Goal: Task Accomplishment & Management: Complete application form

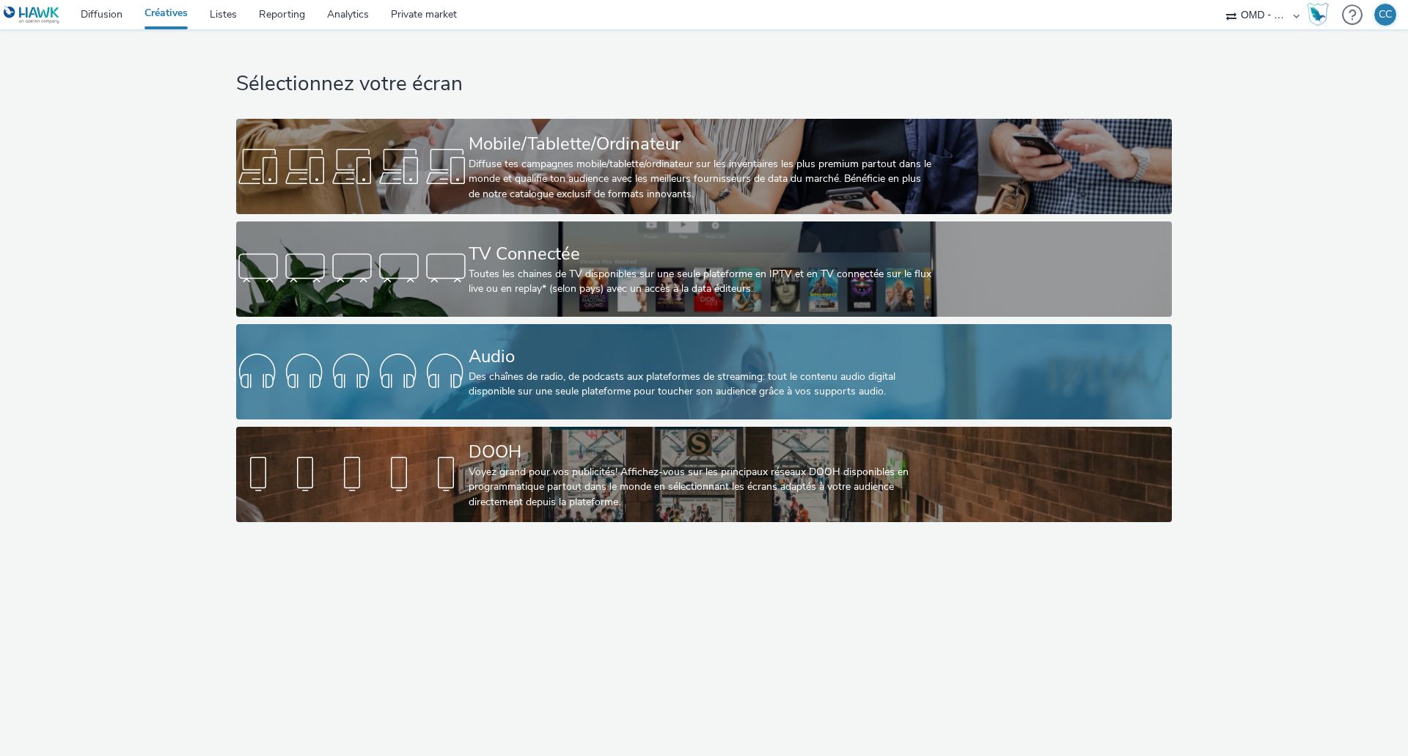
click at [521, 356] on div "Audio" at bounding box center [701, 357] width 465 height 26
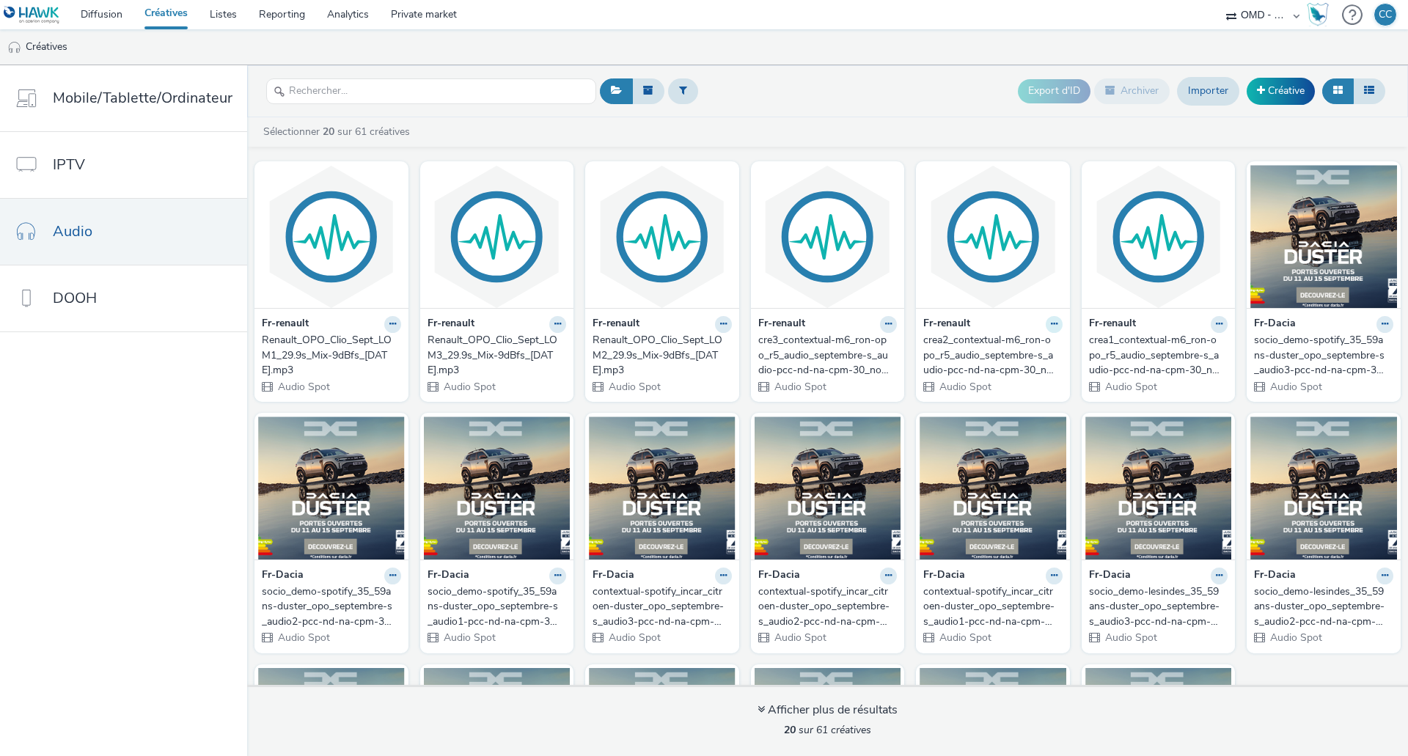
click at [396, 321] on icon at bounding box center [392, 324] width 7 height 9
click at [1021, 345] on link "Modifier" at bounding box center [1008, 349] width 110 height 29
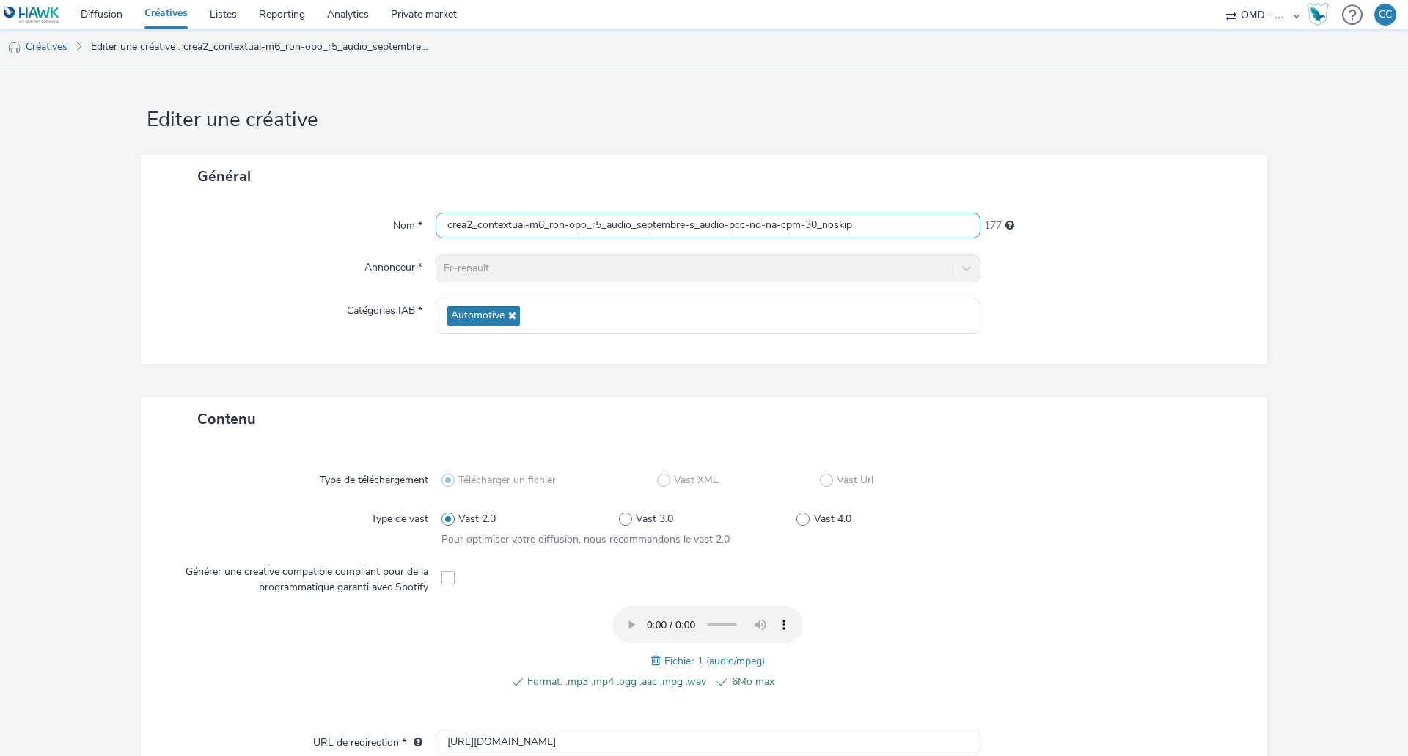
click at [640, 231] on input "crea2_contextual-m6_ron-opo_r5_audio_septembre-s_audio-pcc-nd-na-cpm-30_noskip" at bounding box center [708, 226] width 545 height 26
click at [51, 47] on link "Créatives" at bounding box center [37, 46] width 75 height 35
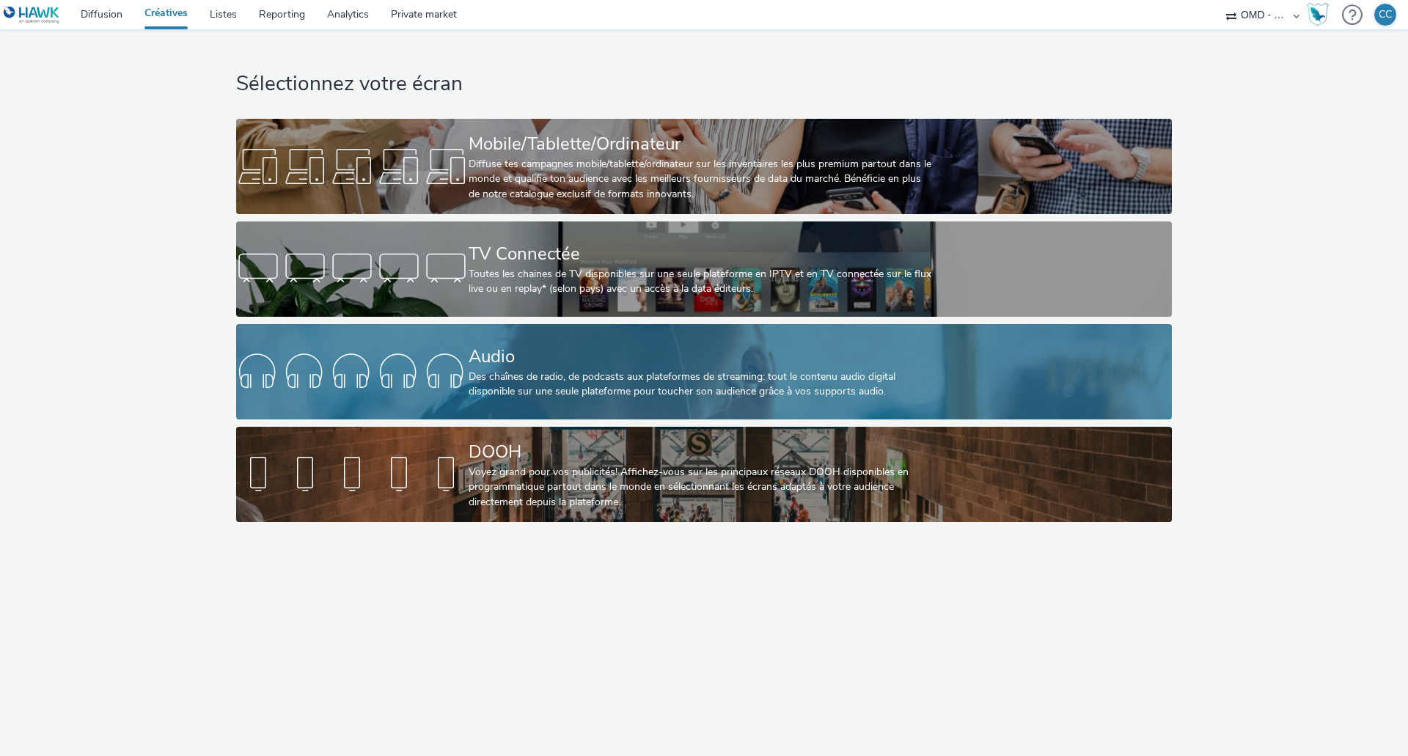
click at [524, 373] on div "Des chaînes de radio, de podcasts aux plateformes de streaming: tout le contenu…" at bounding box center [701, 385] width 465 height 30
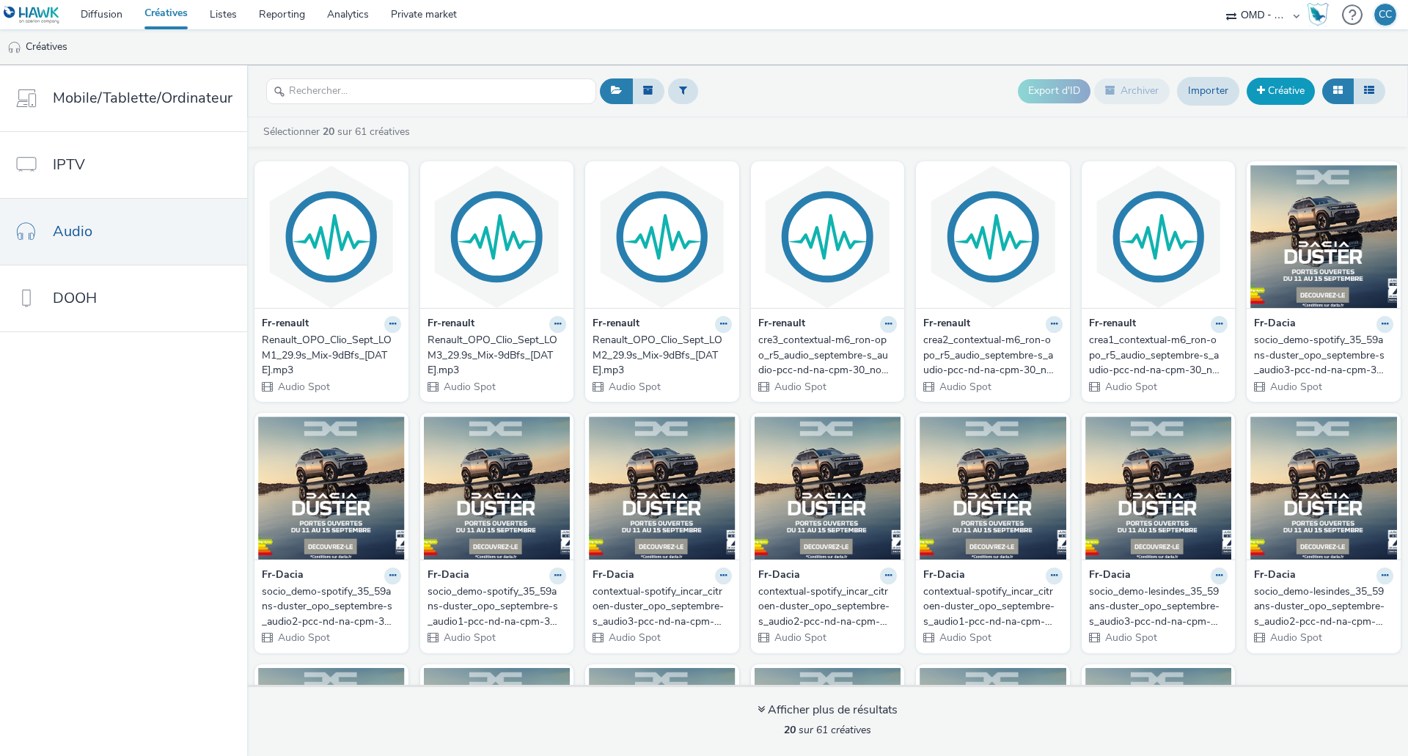
click at [1266, 90] on link "Créative" at bounding box center [1281, 91] width 68 height 26
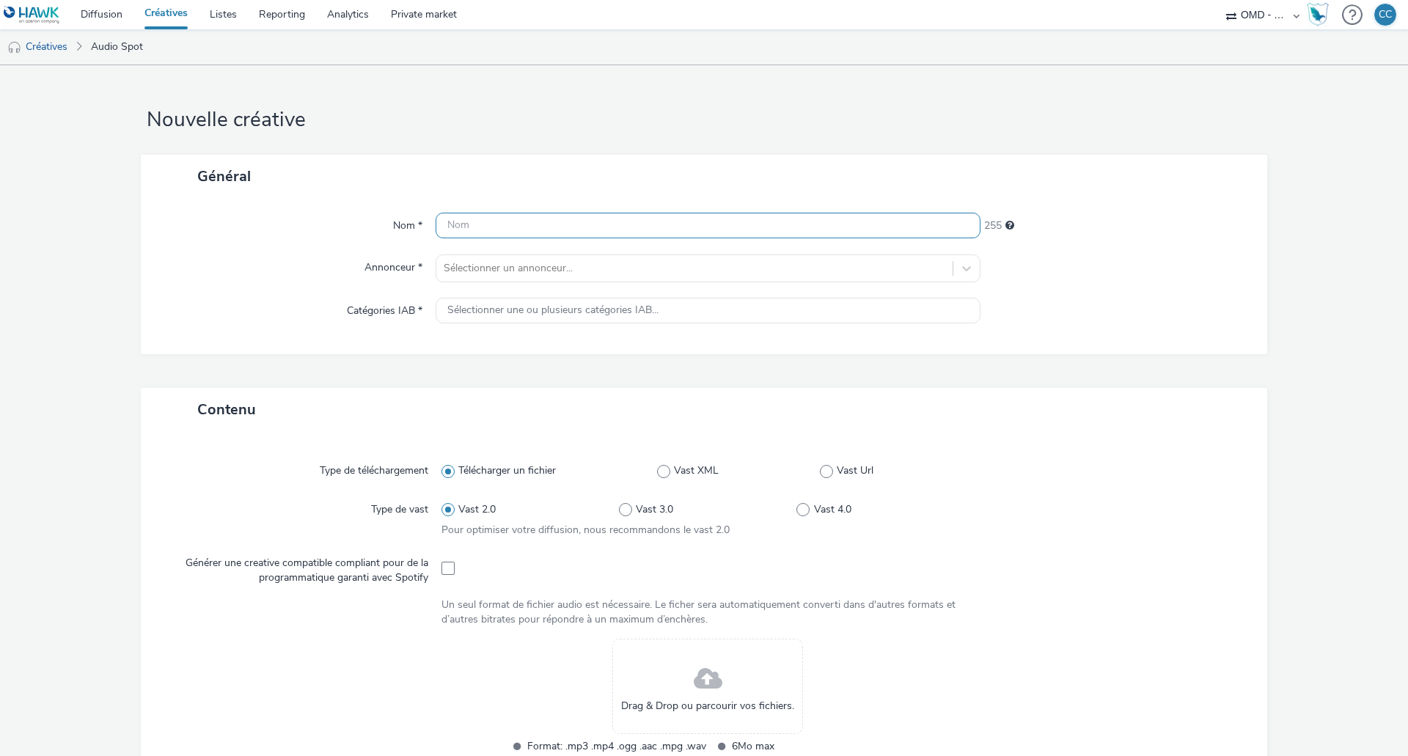
click at [467, 224] on input "text" at bounding box center [708, 226] width 545 height 26
paste input "crea2_contextual-m6_ron-opo_r5_audio_septembre-s_audio-pcc-nd-na-cpm-30_noskip"
click at [462, 224] on input "crea2_contextual-m6_ron-opo_r5_audio_septembre-s_audio-pcc-nd-na-cpm-30_noskip" at bounding box center [708, 226] width 545 height 26
click at [598, 225] on input "crea1_contextual-m6_ron-opo_r5_audio_septembre-s_audio-pcc-nd-na-cpm-30_noskip" at bounding box center [708, 226] width 545 height 26
type input "crea1_contextual-m6_ron-opo_r4_audio_septembre-s_audio-pcc-nd-na-cpm-30_noskip"
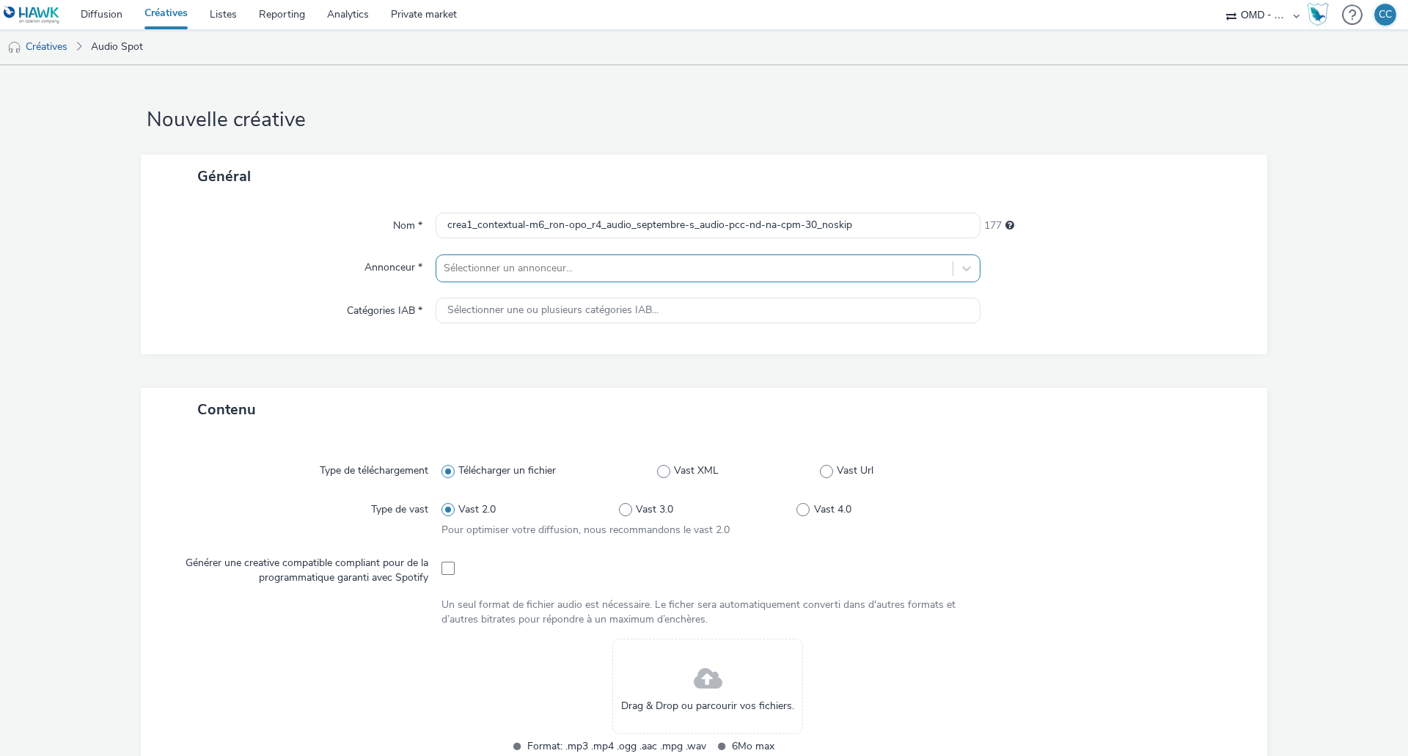
click at [584, 269] on div at bounding box center [695, 269] width 502 height 18
click at [542, 367] on span "Fr-renault" at bounding box center [529, 360] width 45 height 15
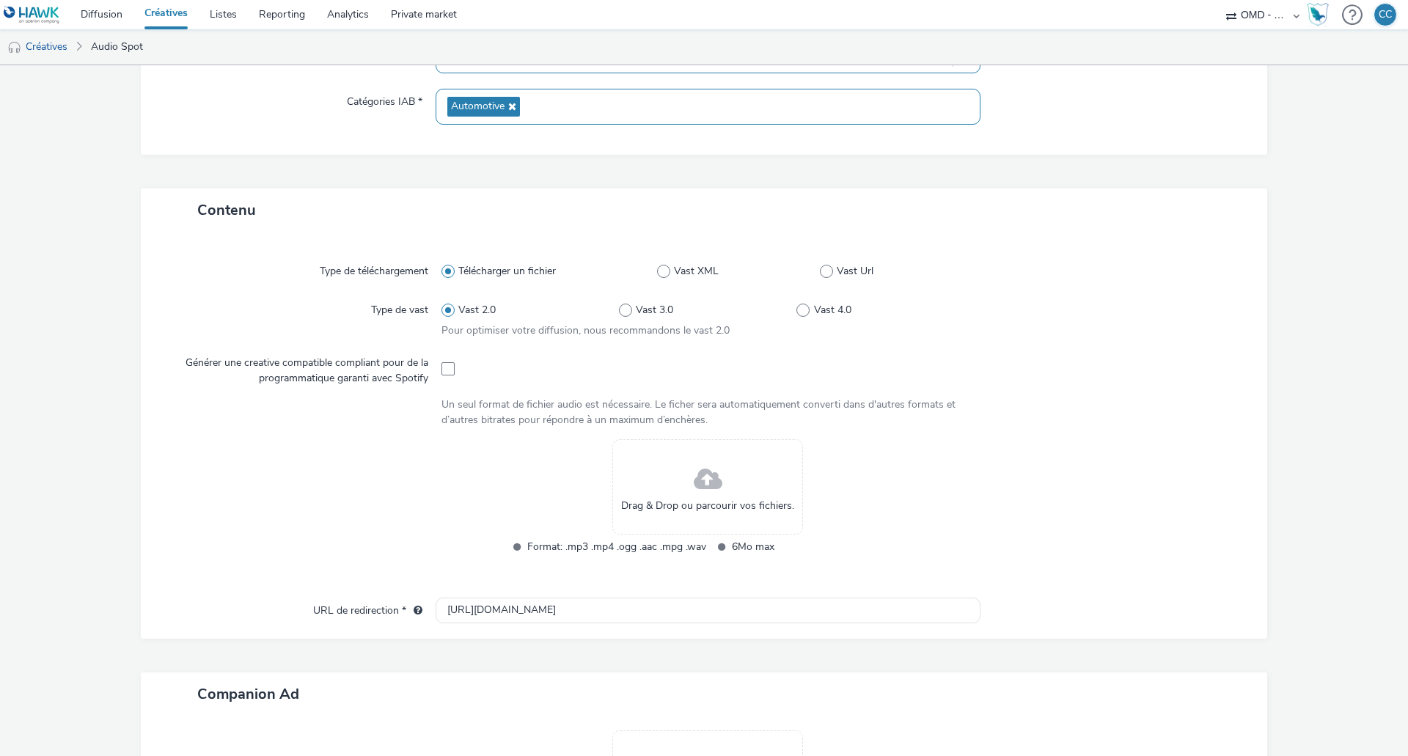
scroll to position [220, 0]
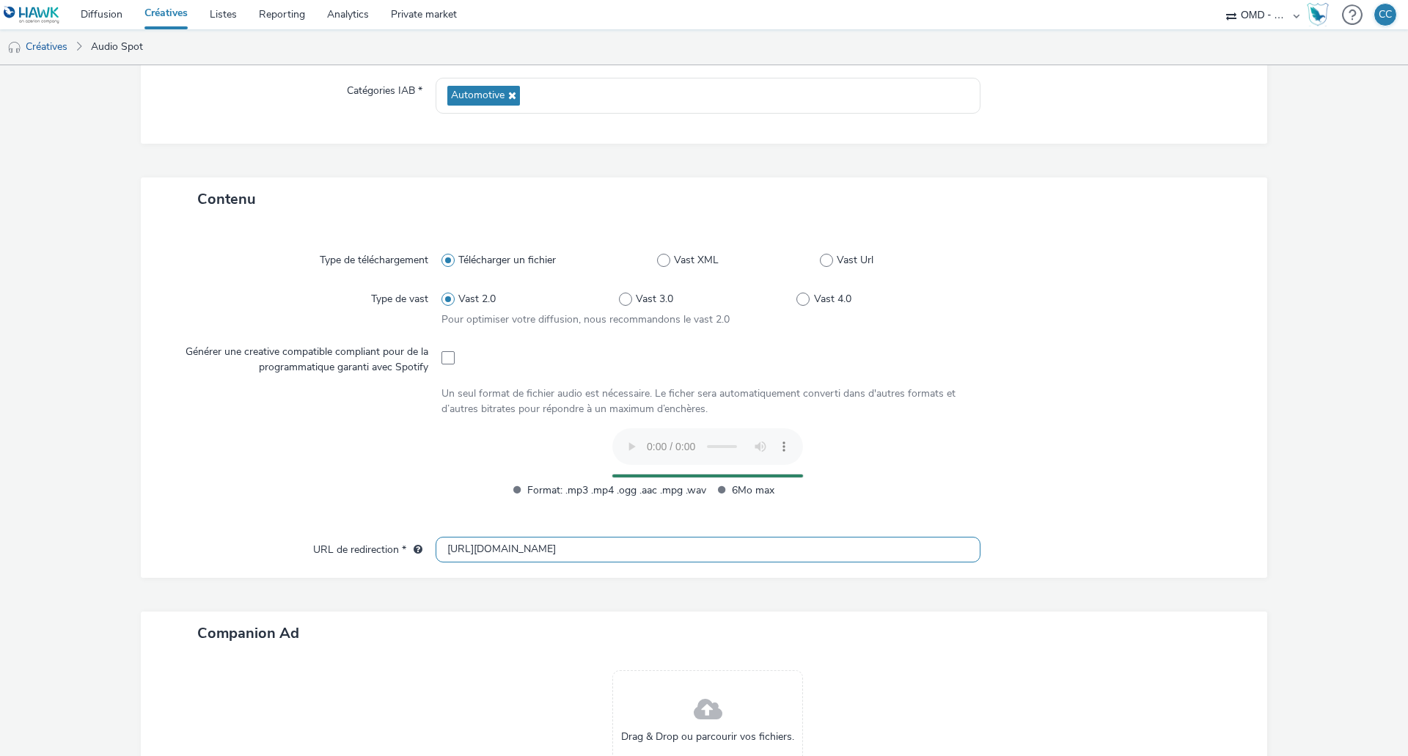
click at [522, 547] on input "[URL][DOMAIN_NAME]" at bounding box center [708, 550] width 545 height 26
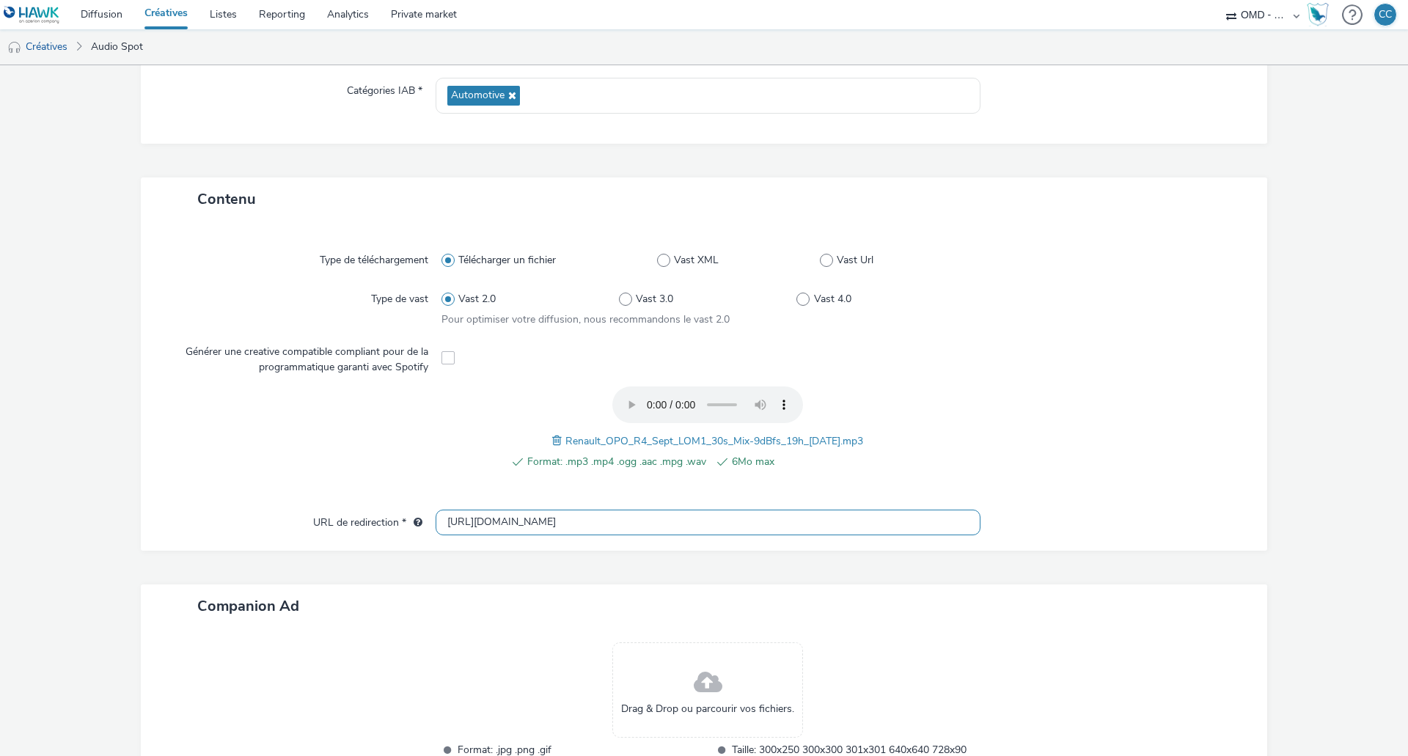
drag, startPoint x: 531, startPoint y: 524, endPoint x: 362, endPoint y: 529, distance: 168.7
click at [362, 529] on div "URL de redirection * [URL][DOMAIN_NAME]" at bounding box center [703, 523] width 1097 height 26
paste input "s://[DOMAIN_NAME][URL]"
type input "[URL][DOMAIN_NAME]"
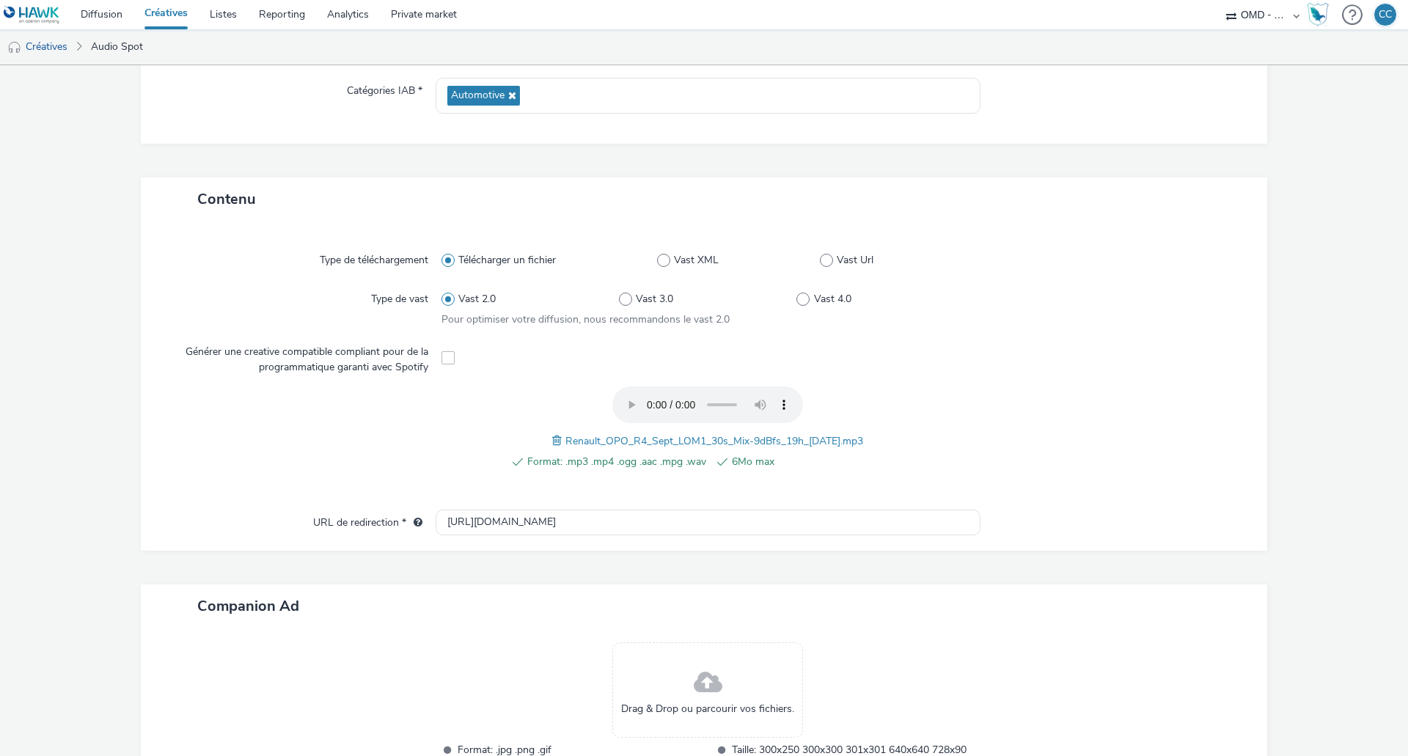
click at [658, 570] on div "Contenu Type de téléchargement Télécharger un fichier Vast XML Vast Url Type de…" at bounding box center [704, 509] width 1126 height 665
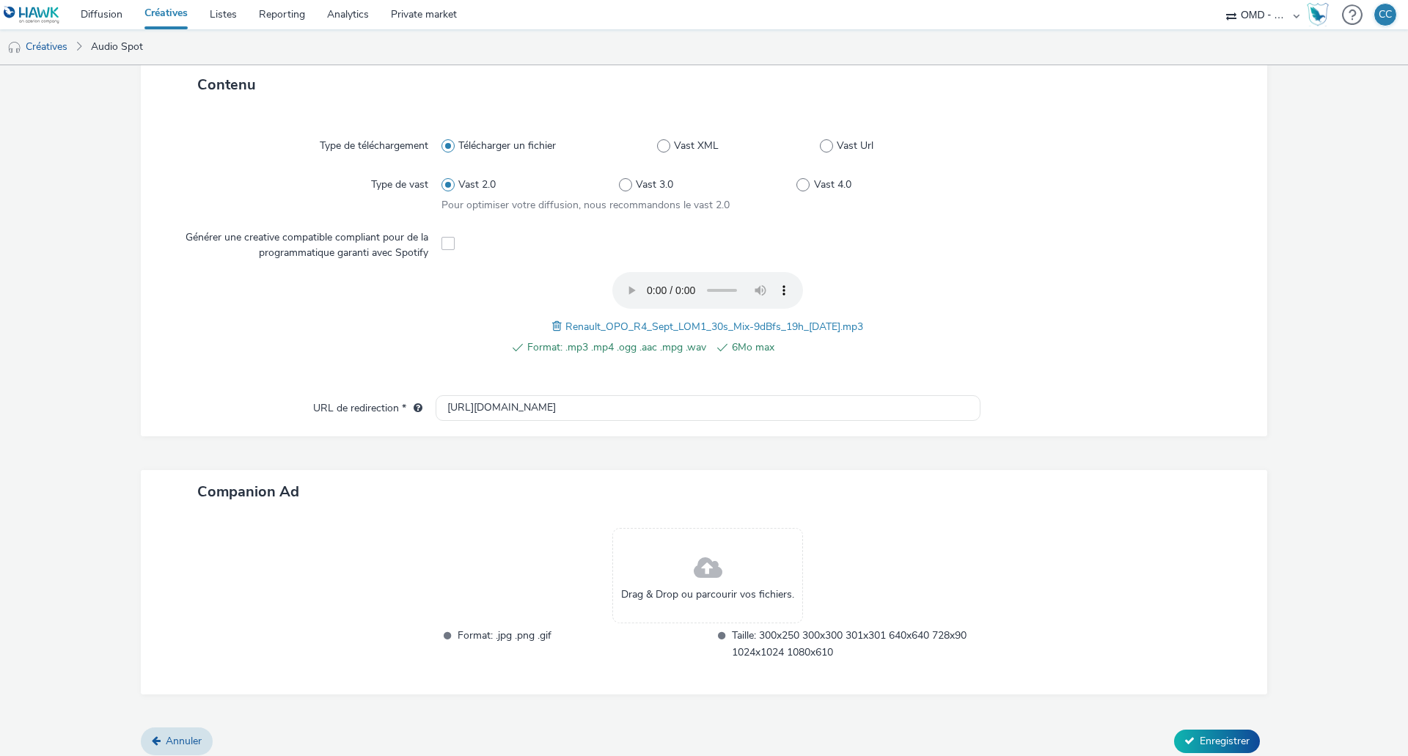
scroll to position [344, 0]
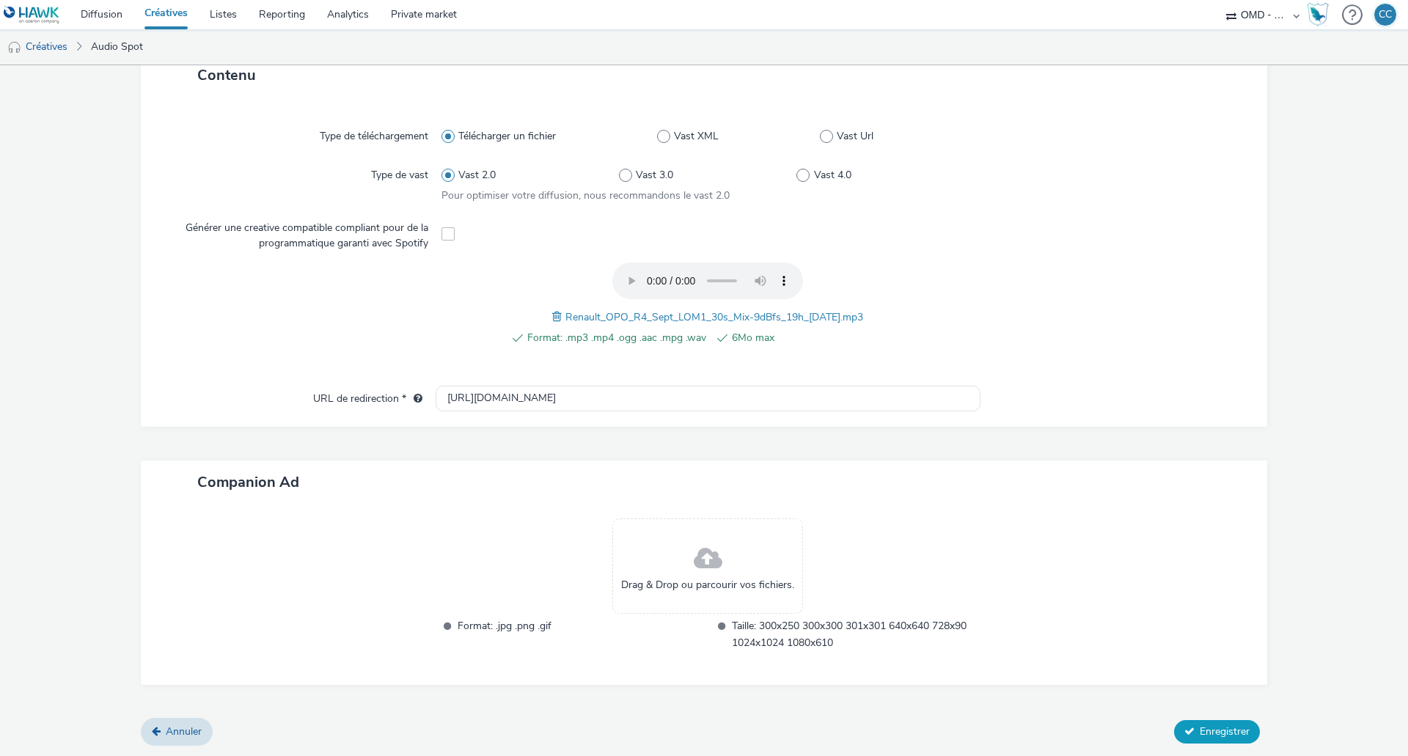
click at [1200, 736] on span "Enregistrer" at bounding box center [1225, 731] width 50 height 14
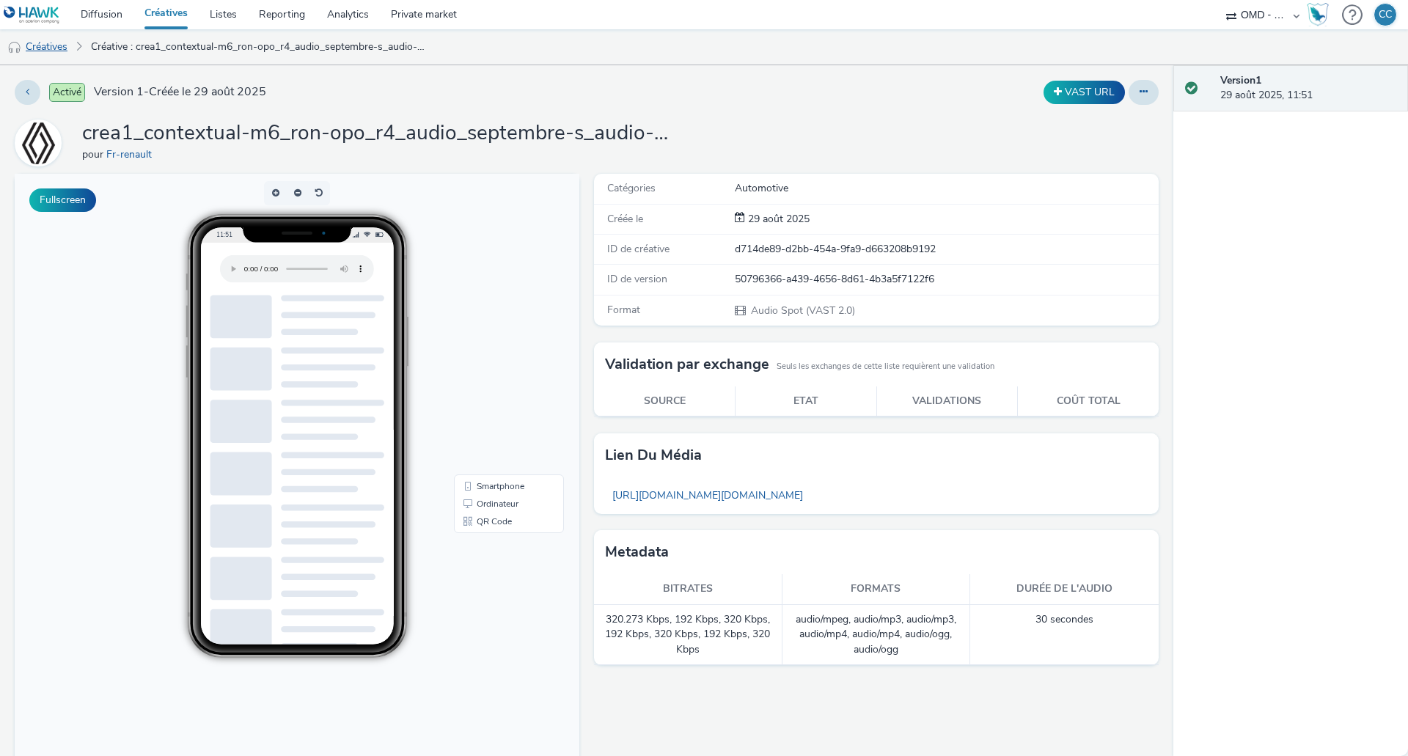
click at [59, 42] on link "Créatives" at bounding box center [37, 46] width 75 height 35
